Goal: Task Accomplishment & Management: Manage account settings

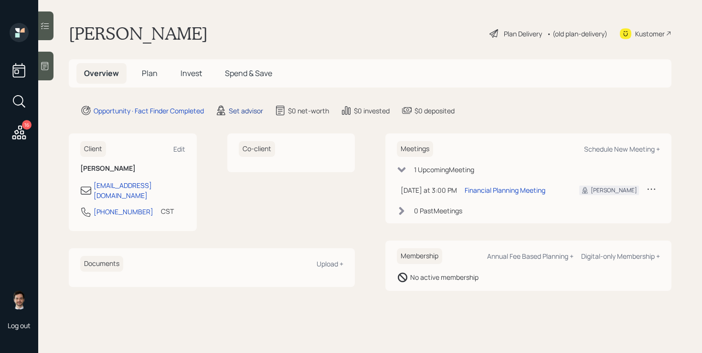
click at [237, 108] on div "Set advisor" at bounding box center [246, 111] width 34 height 10
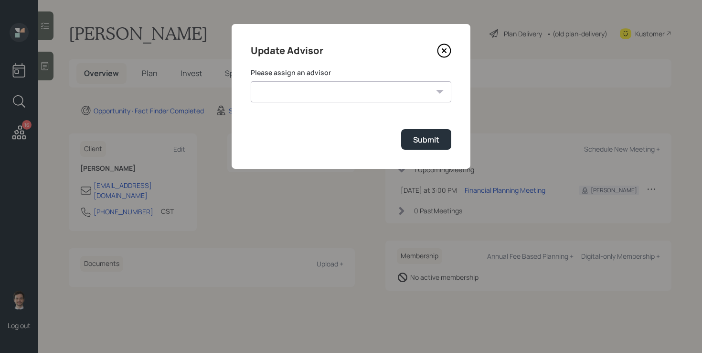
click at [322, 91] on select "[PERSON_NAME] [PERSON_NAME] End [PERSON_NAME] [PERSON_NAME] [PERSON_NAME] [PERS…" at bounding box center [351, 91] width 201 height 21
select select "ef6b64e1-8f62-4a74-b865-a7df4b35b836"
click at [434, 140] on div "Submit" at bounding box center [426, 139] width 26 height 11
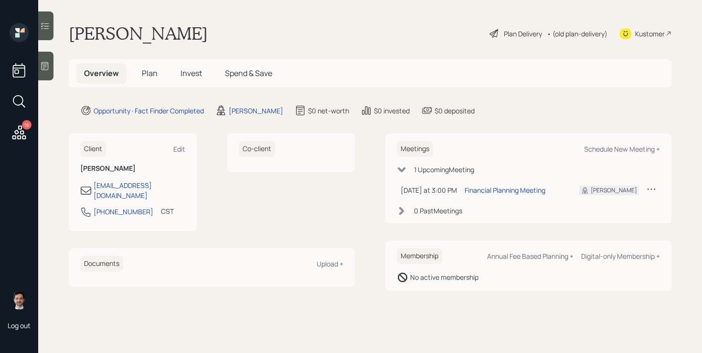
click at [155, 73] on span "Plan" at bounding box center [150, 73] width 16 height 11
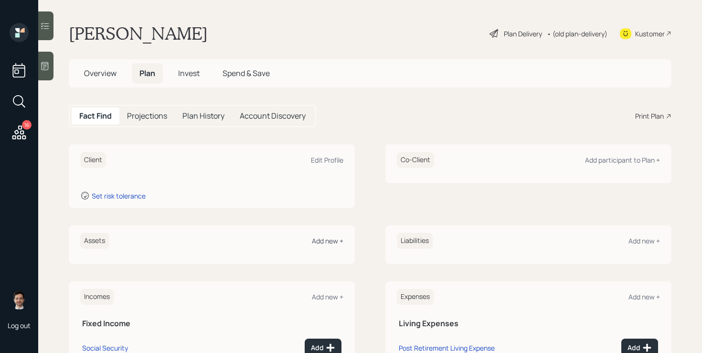
click at [326, 241] on div "Add new +" at bounding box center [328, 240] width 32 height 9
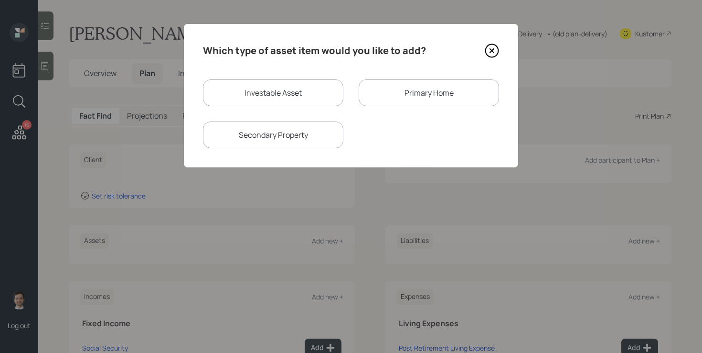
click at [295, 96] on div "Investable Asset" at bounding box center [273, 92] width 140 height 27
select select "taxable"
select select "balanced"
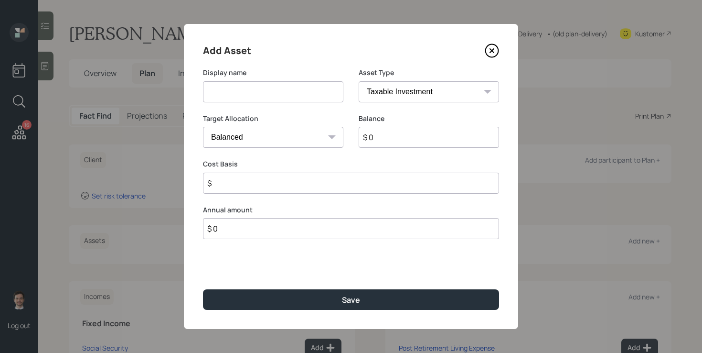
click at [282, 94] on input at bounding box center [273, 91] width 140 height 21
type input "401k"
select select "company_sponsored"
type input "$ 30,000"
type input "0"
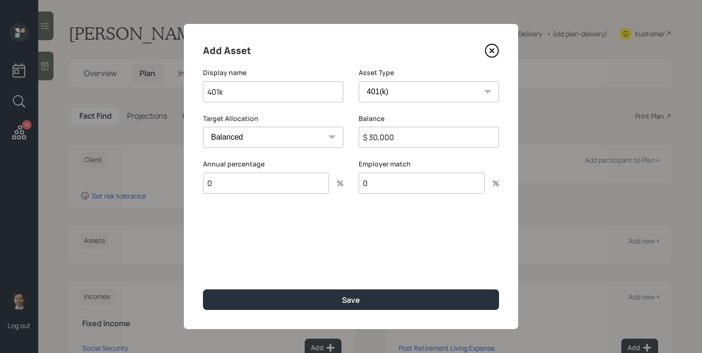
type input "0"
click at [203, 289] on button "Save" at bounding box center [351, 299] width 296 height 21
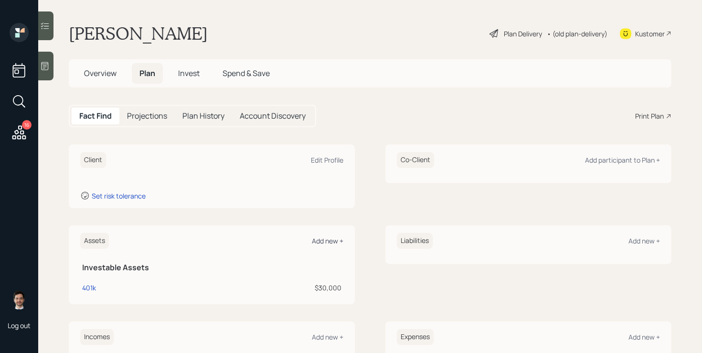
click at [342, 243] on div "Add new +" at bounding box center [328, 240] width 32 height 9
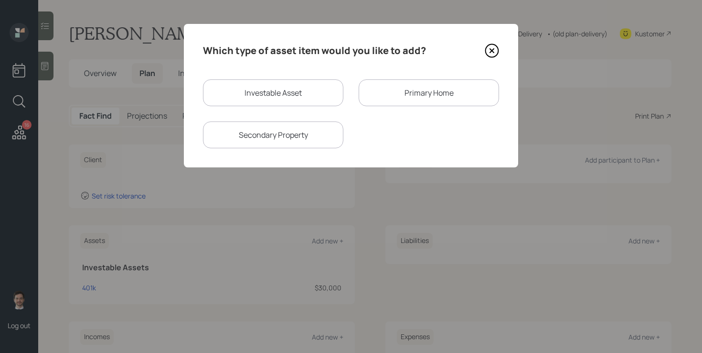
click at [277, 85] on div "Investable Asset" at bounding box center [273, 92] width 140 height 27
select select "taxable"
select select "balanced"
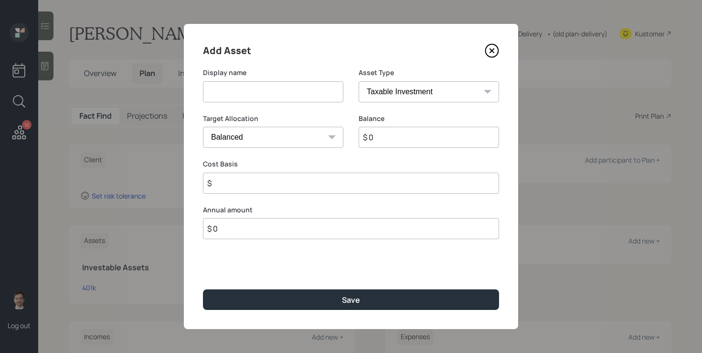
click at [275, 97] on input at bounding box center [273, 91] width 140 height 21
type input "Annuity"
click at [415, 140] on input "$ 0" at bounding box center [429, 137] width 140 height 21
click at [393, 138] on input "$ 0" at bounding box center [429, 137] width 140 height 21
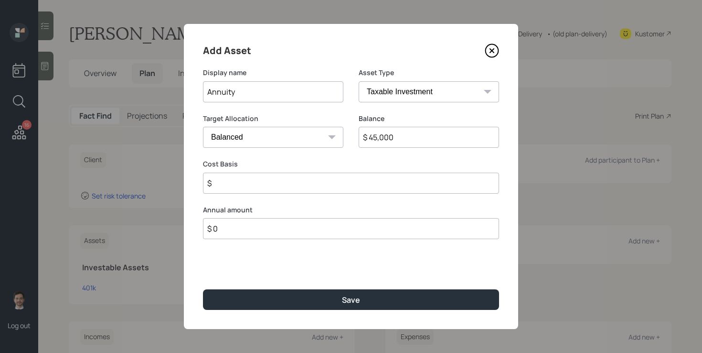
type input "$ 45,000"
type input "$ 35,000"
click at [203, 289] on button "Save" at bounding box center [351, 299] width 296 height 21
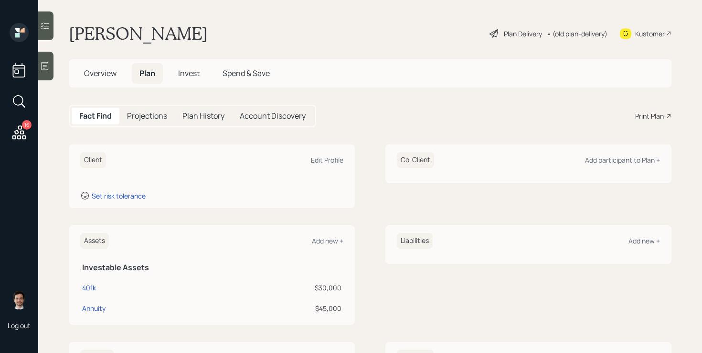
click at [20, 135] on icon at bounding box center [19, 132] width 17 height 17
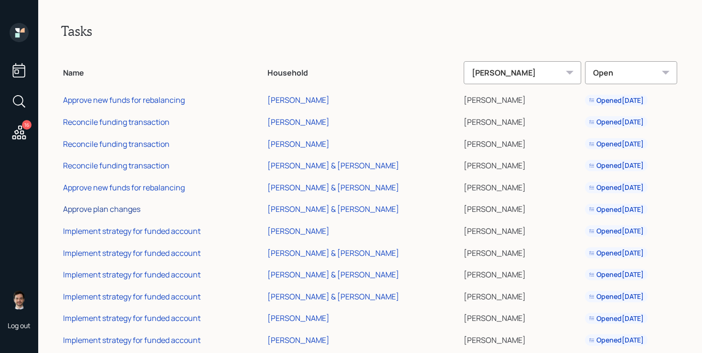
click at [106, 207] on div "Approve plan changes" at bounding box center [101, 209] width 77 height 11
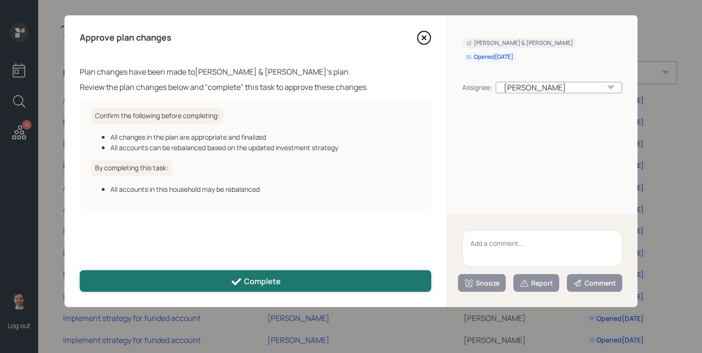
click at [328, 289] on button "Complete" at bounding box center [256, 280] width 352 height 21
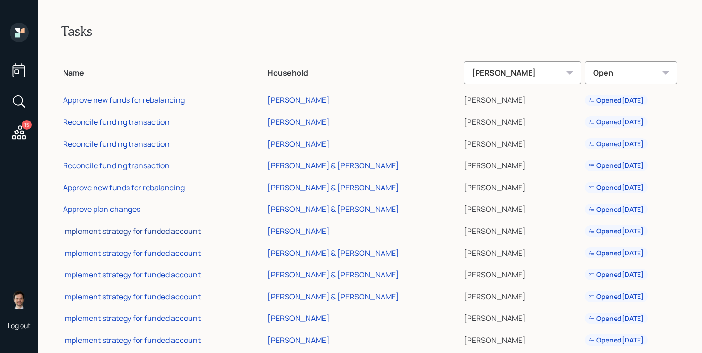
click at [128, 229] on div "Implement strategy for funded account" at bounding box center [132, 231] width 138 height 11
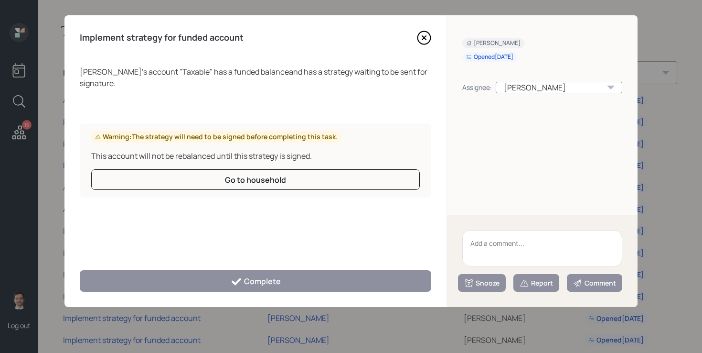
click at [317, 218] on div "[PERSON_NAME] 's account " Taxable " has a funded balance and has a strategy wa…" at bounding box center [256, 162] width 352 height 193
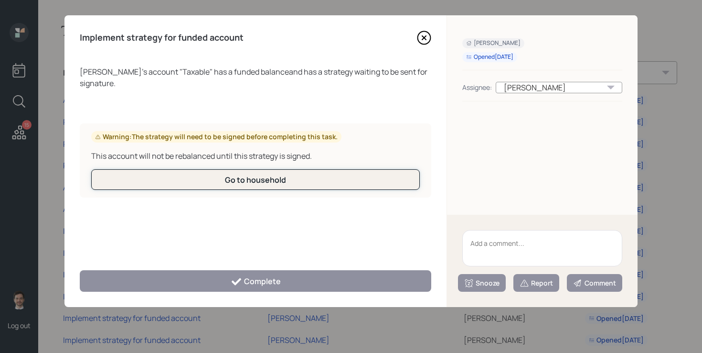
click at [296, 183] on button "Go to household" at bounding box center [255, 179] width 329 height 21
